Goal: Transaction & Acquisition: Book appointment/travel/reservation

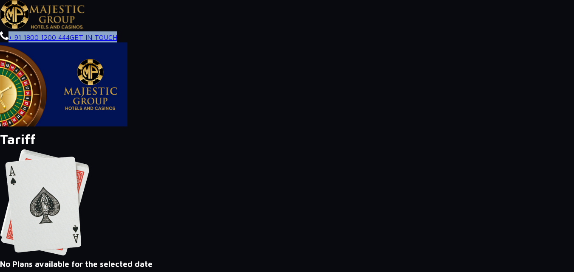
drag, startPoint x: 126, startPoint y: 37, endPoint x: 6, endPoint y: 36, distance: 119.3
click at [6, 36] on div "+ 91 1800 1200 444 GET IN TOUCH" at bounding box center [287, 36] width 574 height 11
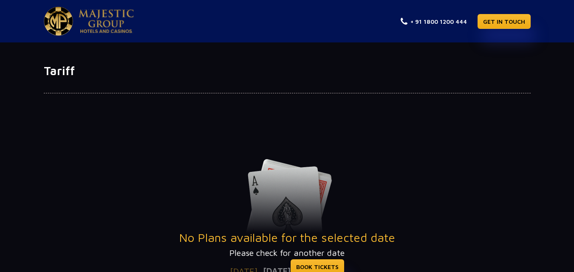
scroll to position [192, 0]
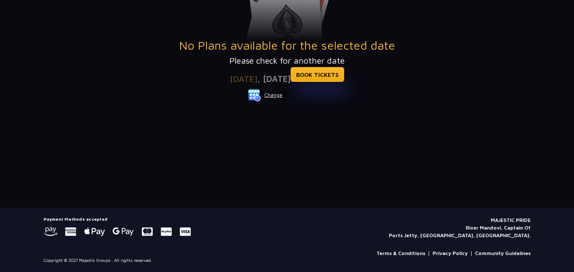
click at [279, 95] on button "Change" at bounding box center [265, 95] width 35 height 14
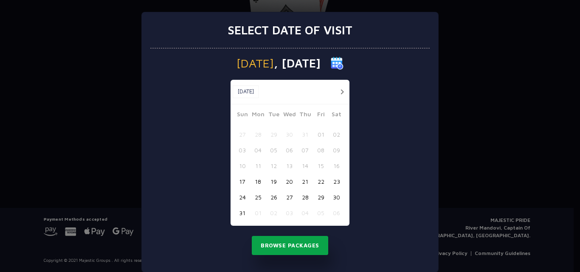
click at [313, 245] on button "Browse Packages" at bounding box center [290, 246] width 76 height 20
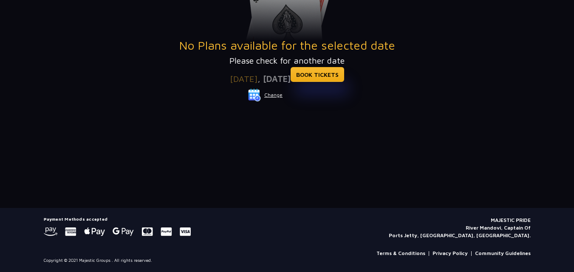
click at [272, 100] on button "Change" at bounding box center [265, 95] width 35 height 14
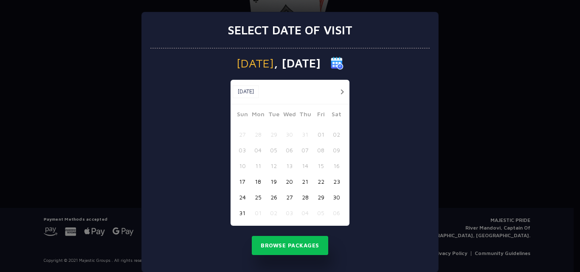
click at [335, 184] on button "23" at bounding box center [337, 182] width 16 height 16
click at [282, 242] on button "Browse Packages" at bounding box center [290, 246] width 76 height 20
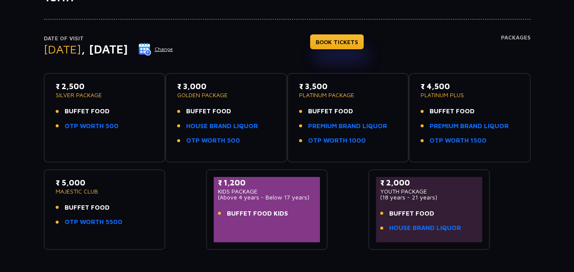
scroll to position [78, 0]
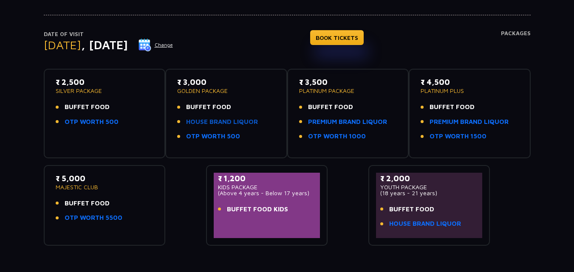
click at [203, 124] on link "HOUSE BRAND LIQUOR" at bounding box center [222, 122] width 72 height 10
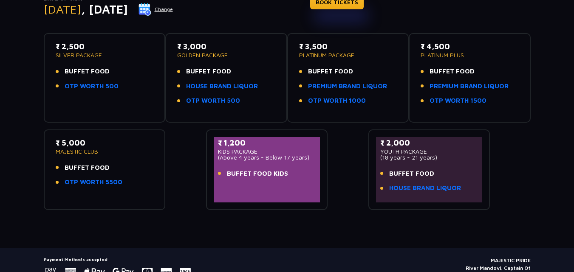
scroll to position [154, 0]
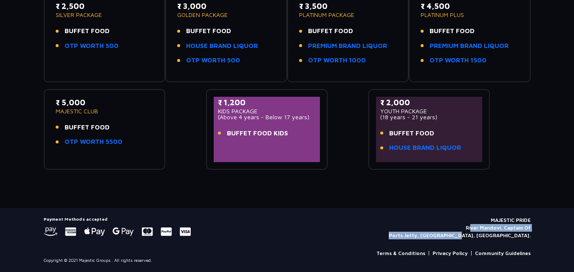
drag, startPoint x: 470, startPoint y: 230, endPoint x: 534, endPoint y: 235, distance: 64.8
click at [534, 235] on div "Payment Methods accepted MAJESTIC PRIDE River Mandovi, Captain Of Ports Jetty, …" at bounding box center [287, 240] width 497 height 47
click at [469, 230] on p "MAJESTIC PRIDE River Mandovi, Captain Of Ports Jetty, Panaji, Goa." at bounding box center [460, 228] width 142 height 23
drag, startPoint x: 482, startPoint y: 228, endPoint x: 501, endPoint y: 229, distance: 19.1
click at [501, 229] on p "MAJESTIC PRIDE River Mandovi, Captain Of Ports Jetty, Panaji, Goa." at bounding box center [460, 228] width 142 height 23
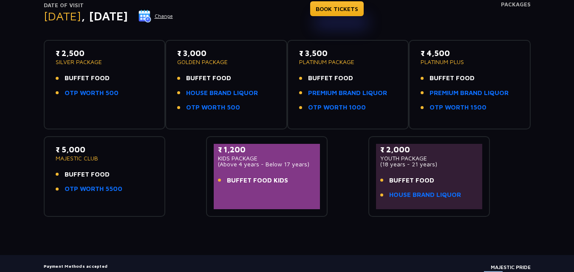
scroll to position [0, 0]
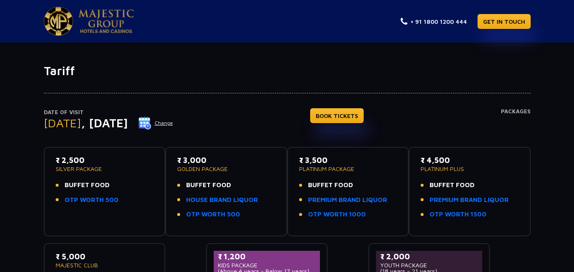
click at [113, 17] on img at bounding box center [106, 21] width 55 height 24
